Goal: Navigation & Orientation: Find specific page/section

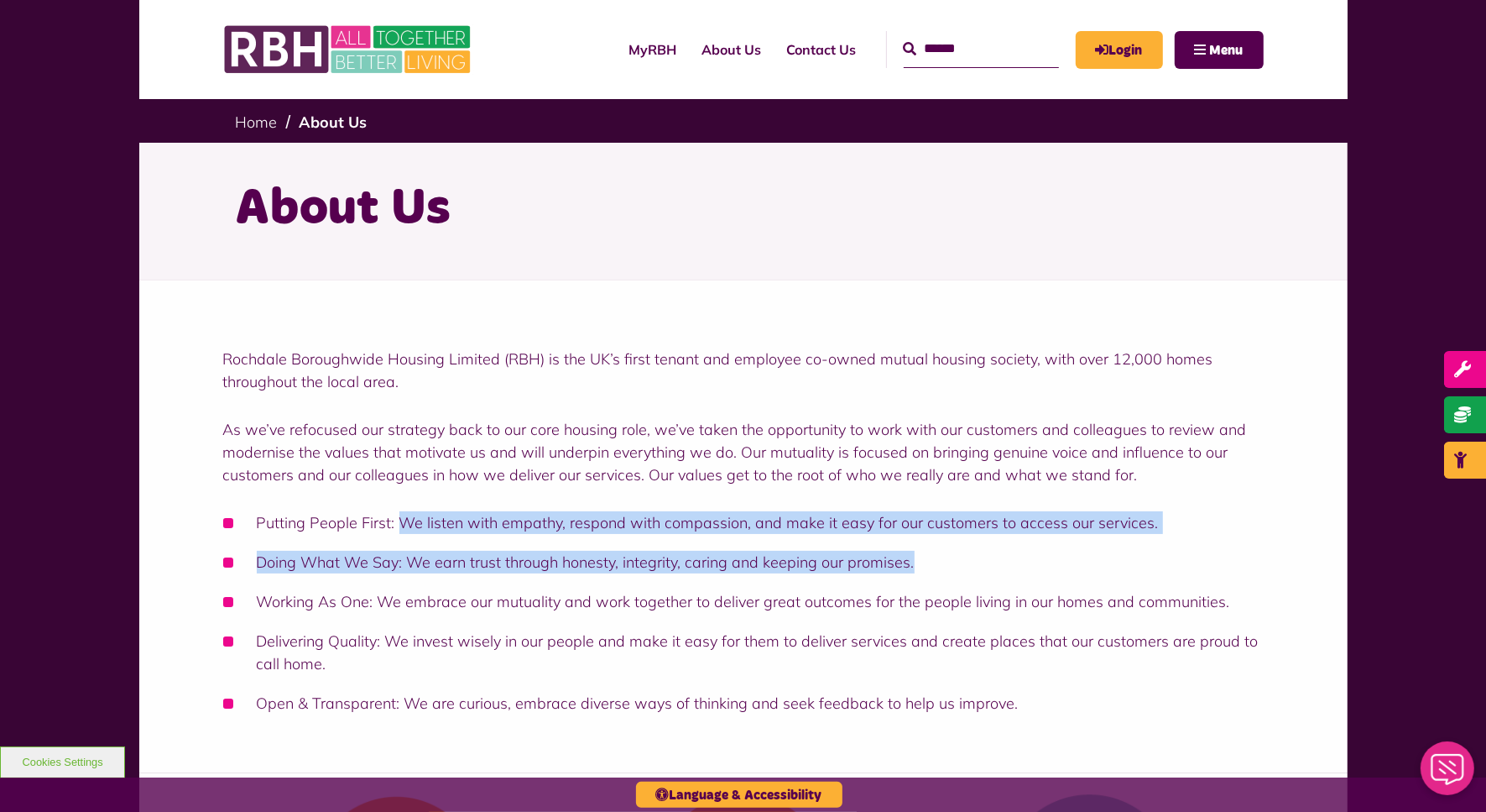
drag, startPoint x: 416, startPoint y: 522, endPoint x: 1086, endPoint y: 537, distance: 670.2
click at [1086, 537] on ul "Putting People First: We listen with empathy, respond with compassion, and make…" at bounding box center [744, 613] width 1041 height 203
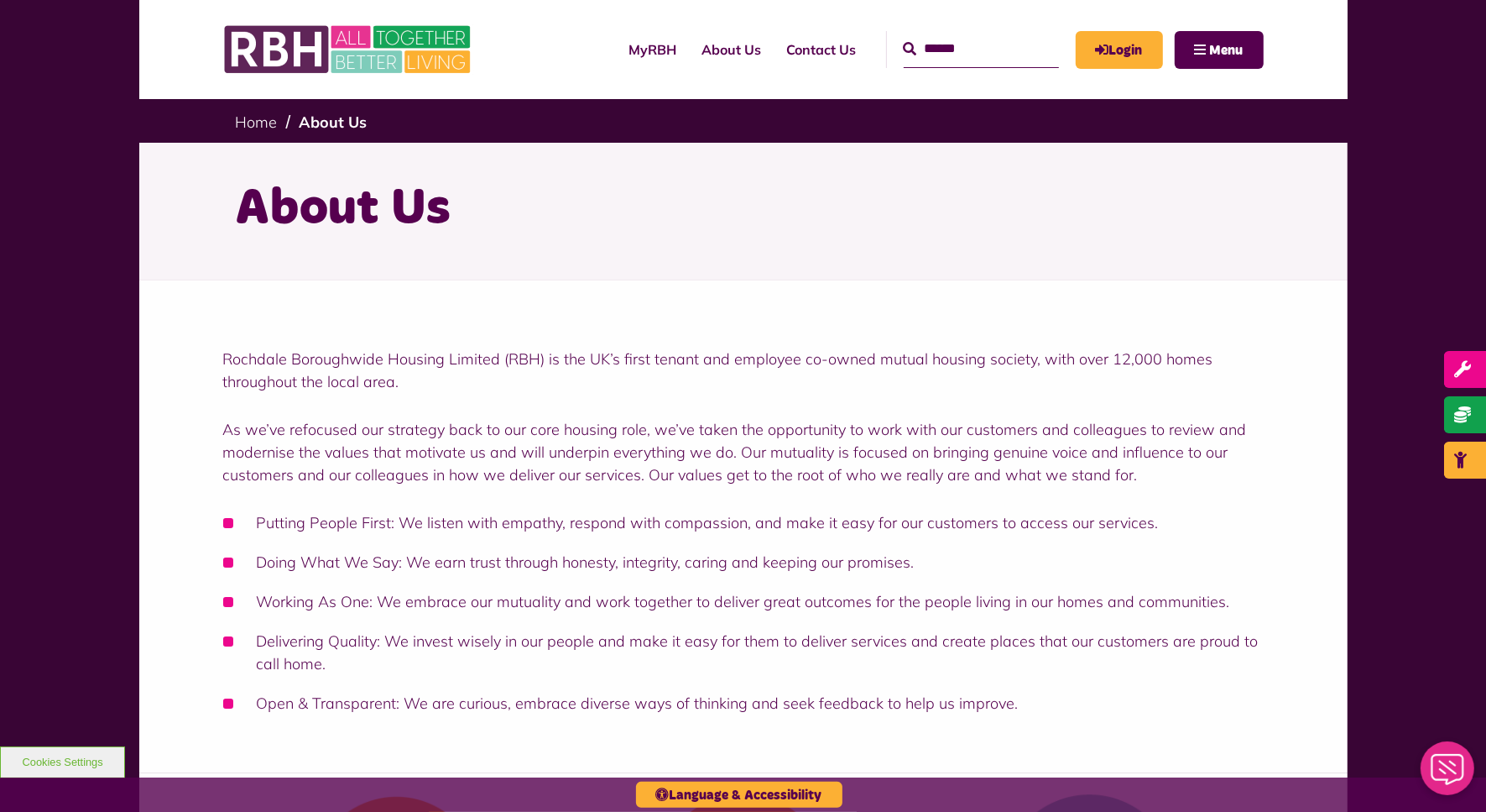
drag, startPoint x: 1086, startPoint y: 537, endPoint x: 1001, endPoint y: 587, distance: 98.6
click at [1001, 587] on ul "Putting People First: We listen with empathy, respond with compassion, and make…" at bounding box center [744, 613] width 1041 height 203
drag, startPoint x: 756, startPoint y: 525, endPoint x: 980, endPoint y: 512, distance: 224.4
click at [980, 512] on li "Putting People First: We listen with empathy, respond with compassion, and make…" at bounding box center [744, 522] width 1041 height 23
drag, startPoint x: 980, startPoint y: 512, endPoint x: 891, endPoint y: 559, distance: 100.6
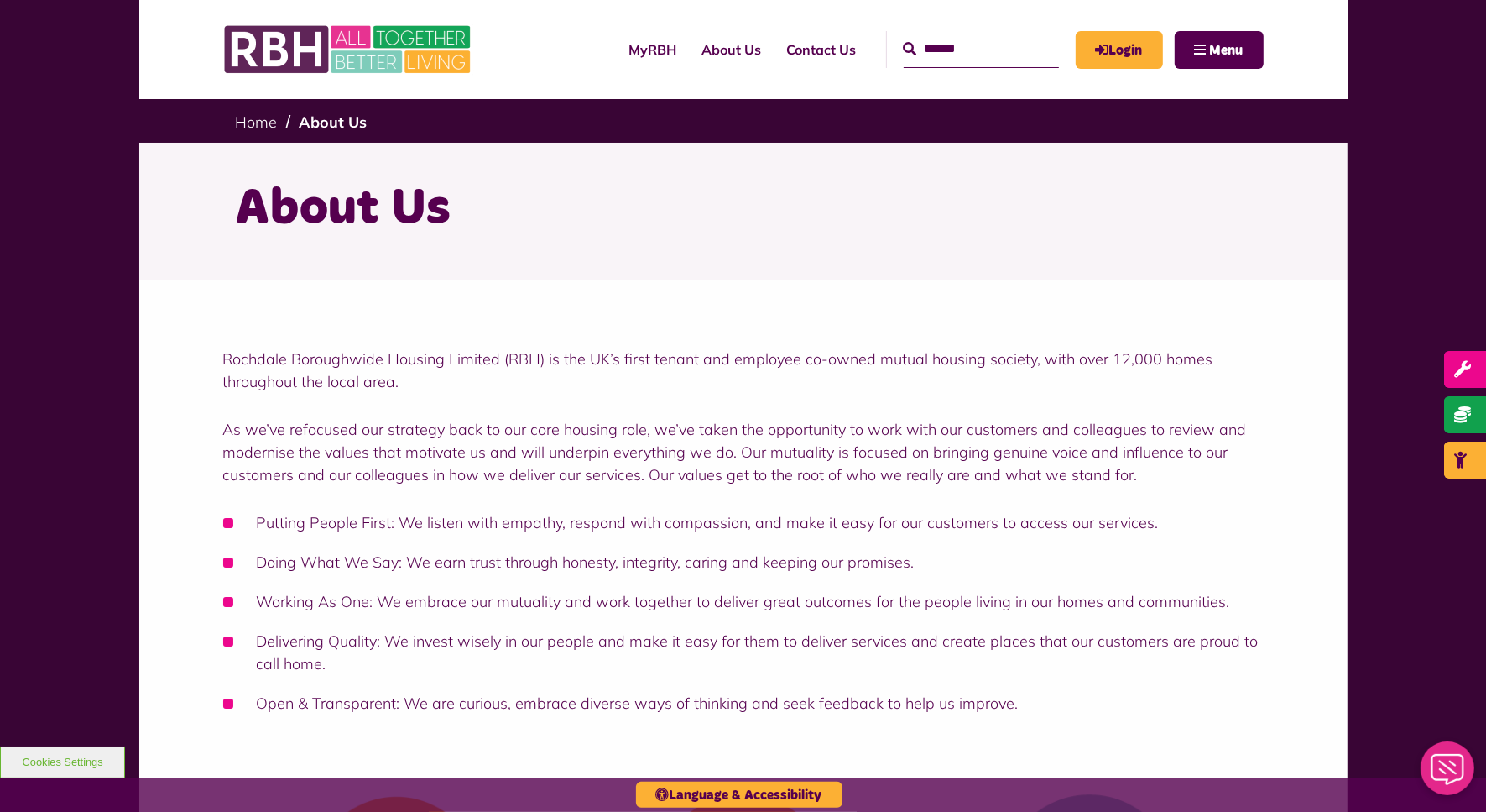
click at [891, 559] on li "Doing What We Say: We earn trust through honesty, integrity, caring and keeping…" at bounding box center [744, 562] width 1041 height 23
drag, startPoint x: 439, startPoint y: 569, endPoint x: 569, endPoint y: 567, distance: 130.0
click at [569, 567] on li "Doing What We Say: We earn trust through honesty, integrity, caring and keeping…" at bounding box center [744, 562] width 1041 height 23
drag, startPoint x: 569, startPoint y: 567, endPoint x: 713, endPoint y: 645, distance: 163.8
click at [713, 645] on li "Delivering Quality: We invest wisely in our people and make it easy for them to…" at bounding box center [744, 652] width 1041 height 45
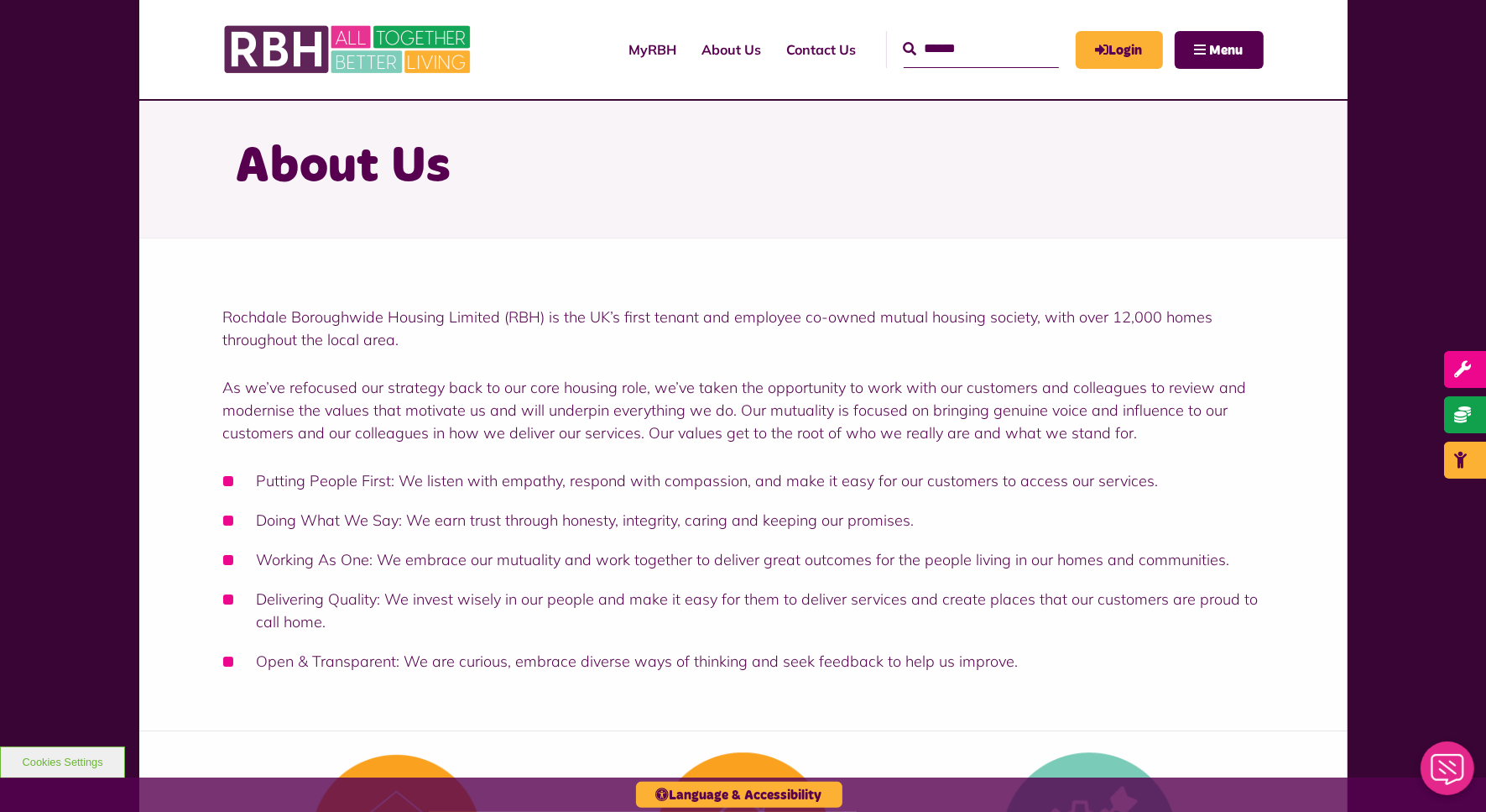
scroll to position [104, 0]
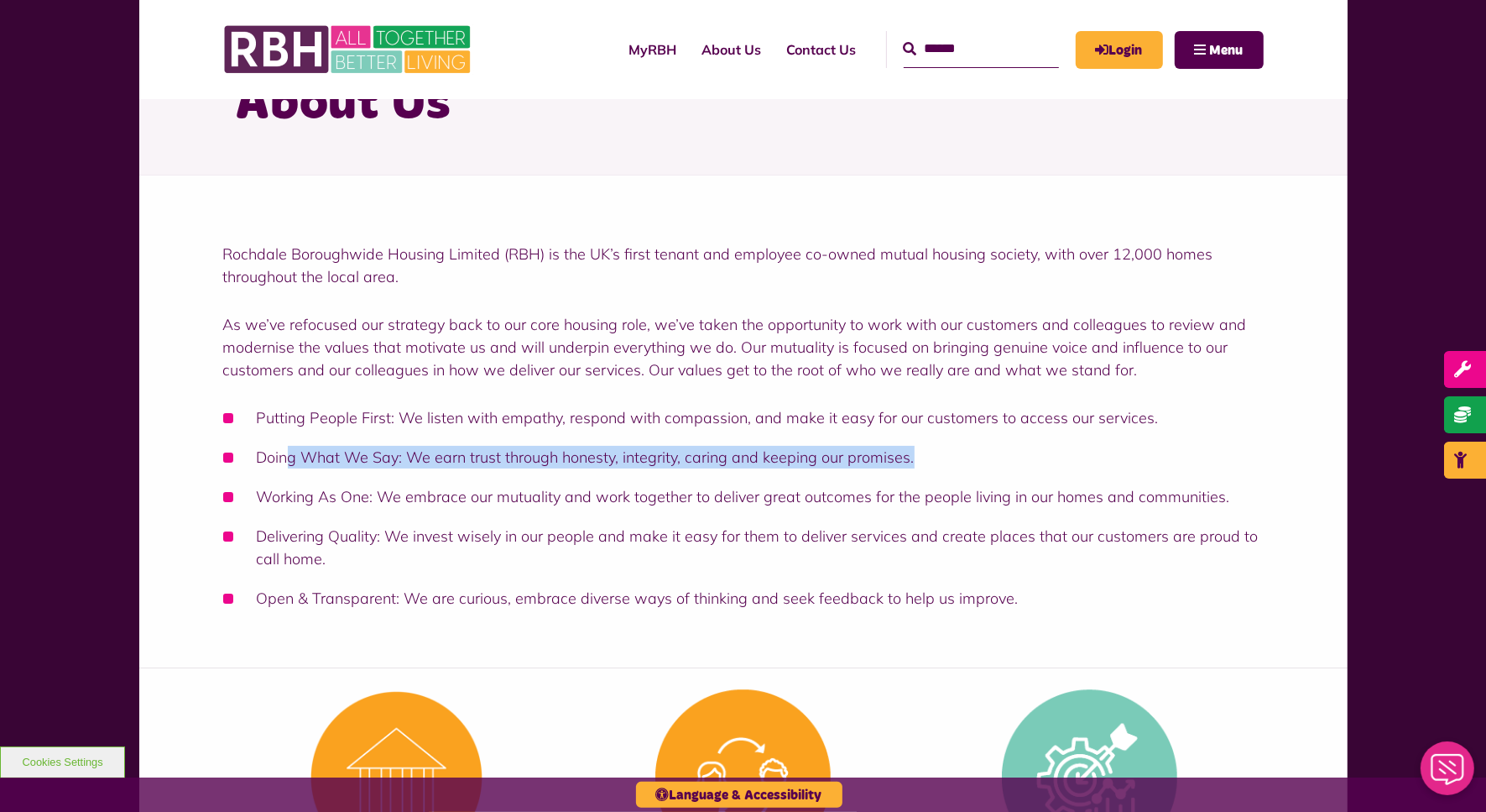
drag, startPoint x: 944, startPoint y: 447, endPoint x: 288, endPoint y: 440, distance: 656.0
click at [288, 440] on ul "Putting People First: We listen with empathy, respond with compassion, and make…" at bounding box center [744, 508] width 1041 height 203
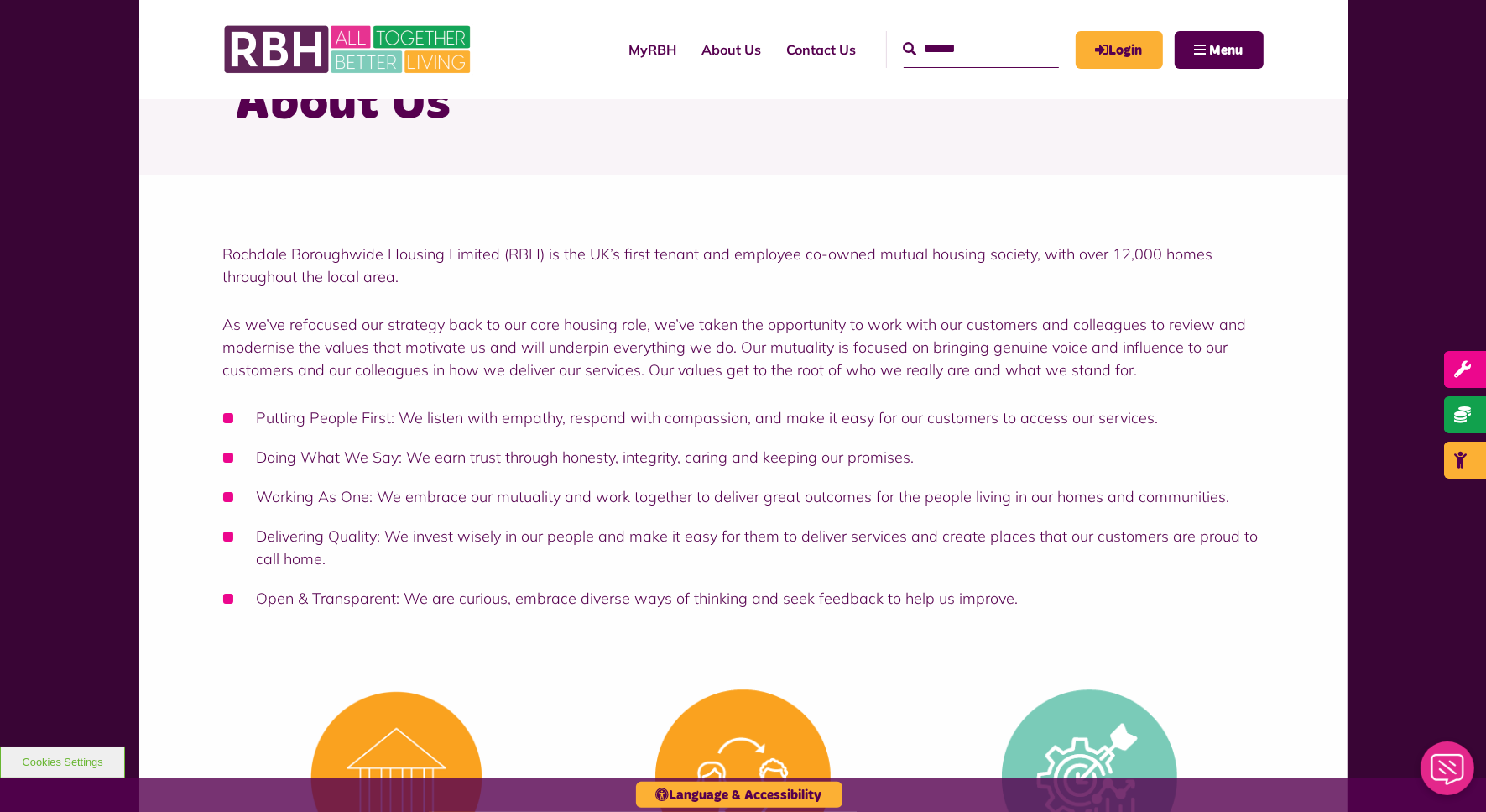
drag, startPoint x: 288, startPoint y: 440, endPoint x: 621, endPoint y: 488, distance: 336.4
click at [621, 488] on li "Working As One: We embrace our mutuality and work together to deliver great out…" at bounding box center [744, 496] width 1041 height 23
